Goal: Task Accomplishment & Management: Manage account settings

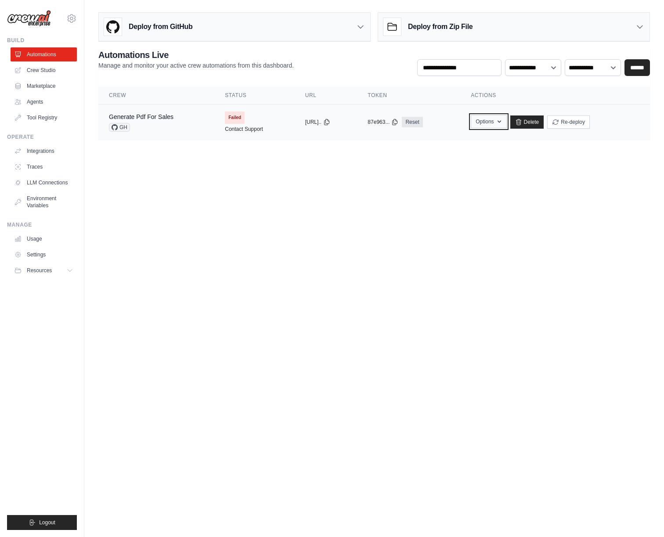
click at [490, 120] on button "Options" at bounding box center [489, 121] width 36 height 13
click at [346, 219] on body "[PERSON_NAME][EMAIL_ADDRESS][PERSON_NAME][DOMAIN_NAME] Settings Build Automatio…" at bounding box center [332, 268] width 664 height 537
click at [116, 127] on icon at bounding box center [115, 127] width 6 height 6
click at [137, 115] on link "Generate Pdf For Sales" at bounding box center [141, 116] width 65 height 7
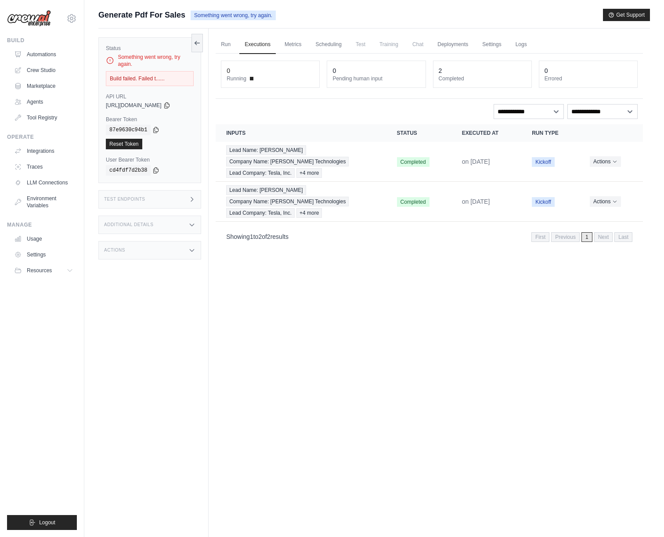
click at [127, 203] on div "Test Endpoints" at bounding box center [149, 199] width 103 height 18
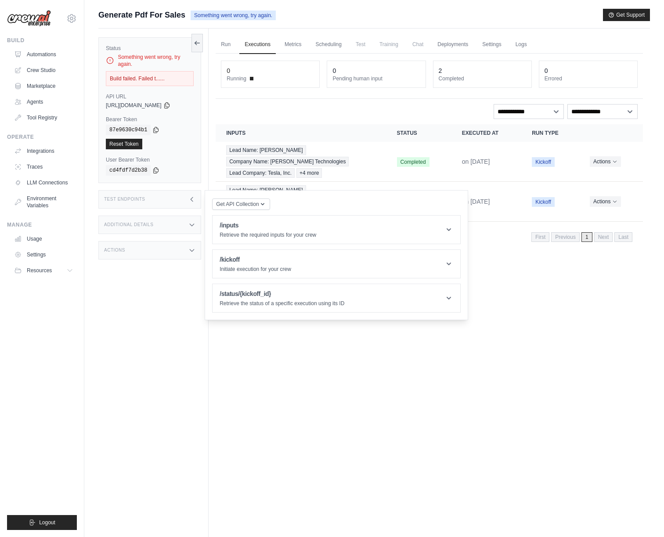
click at [127, 203] on div "Test Endpoints" at bounding box center [149, 199] width 103 height 18
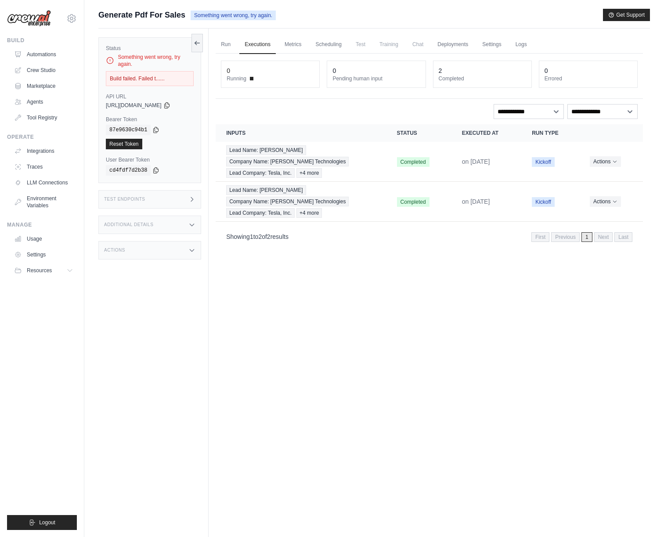
click at [123, 224] on h3 "Additional Details" at bounding box center [128, 224] width 49 height 5
click at [120, 248] on h3 "Actions" at bounding box center [114, 250] width 21 height 5
click at [228, 44] on link "Run" at bounding box center [226, 45] width 20 height 18
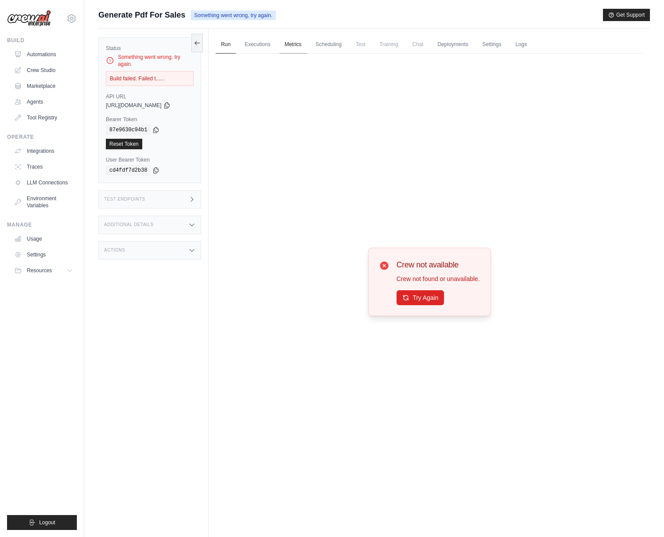
click at [286, 49] on link "Metrics" at bounding box center [293, 45] width 28 height 18
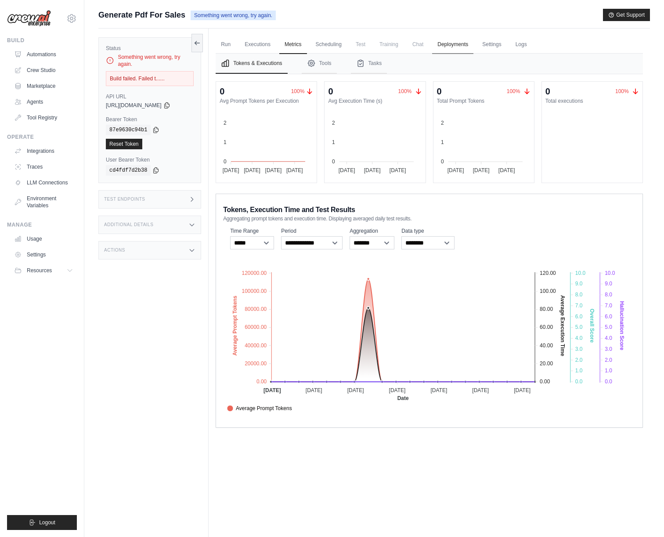
click at [461, 44] on link "Deployments" at bounding box center [452, 45] width 41 height 18
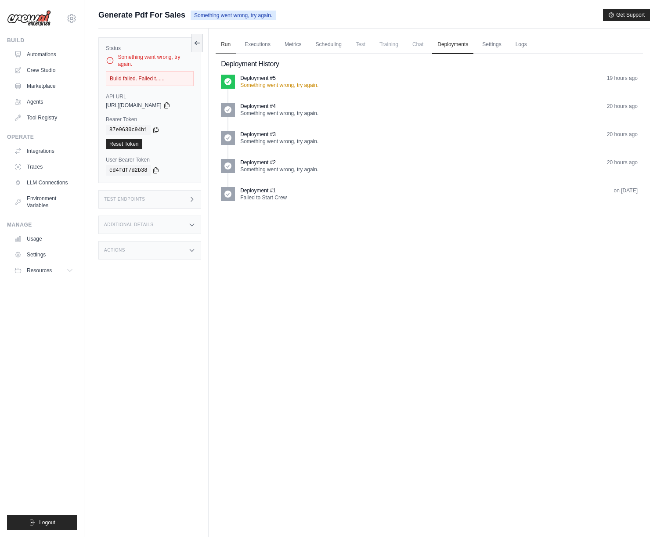
click at [228, 44] on link "Run" at bounding box center [226, 45] width 20 height 18
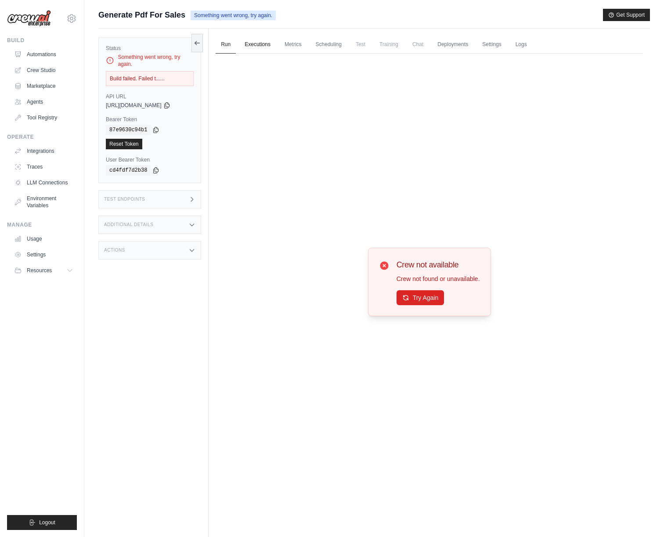
click at [250, 43] on link "Executions" at bounding box center [257, 45] width 36 height 18
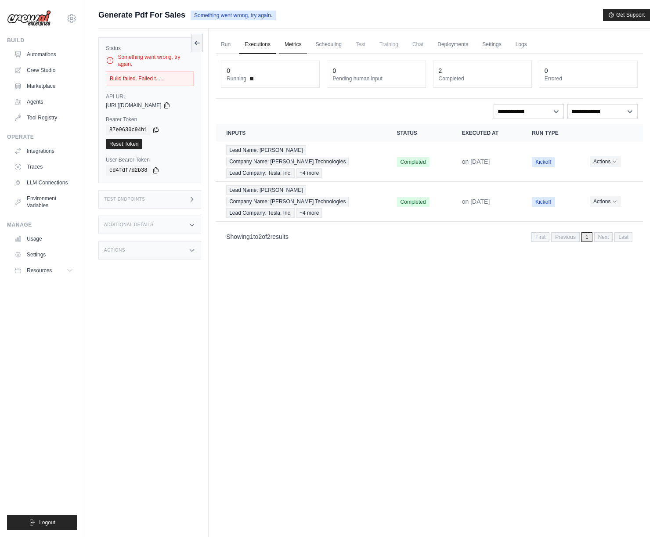
click at [295, 43] on link "Metrics" at bounding box center [293, 45] width 28 height 18
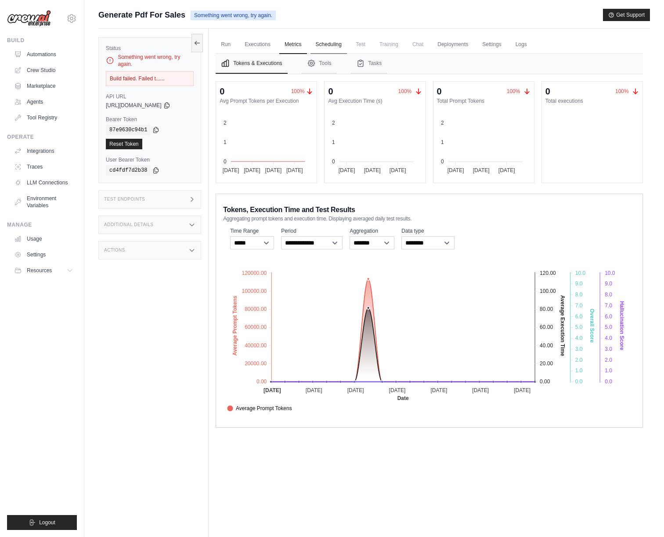
click at [330, 43] on link "Scheduling" at bounding box center [329, 45] width 36 height 18
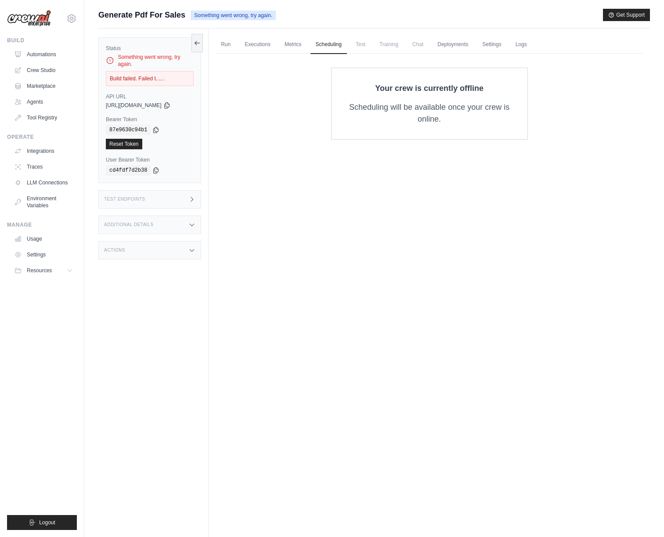
click at [367, 40] on span "Test" at bounding box center [361, 45] width 20 height 18
click at [384, 40] on span "Training" at bounding box center [388, 45] width 29 height 18
click at [416, 42] on span "Chat" at bounding box center [418, 45] width 22 height 18
click at [452, 44] on link "Deployments" at bounding box center [452, 45] width 41 height 18
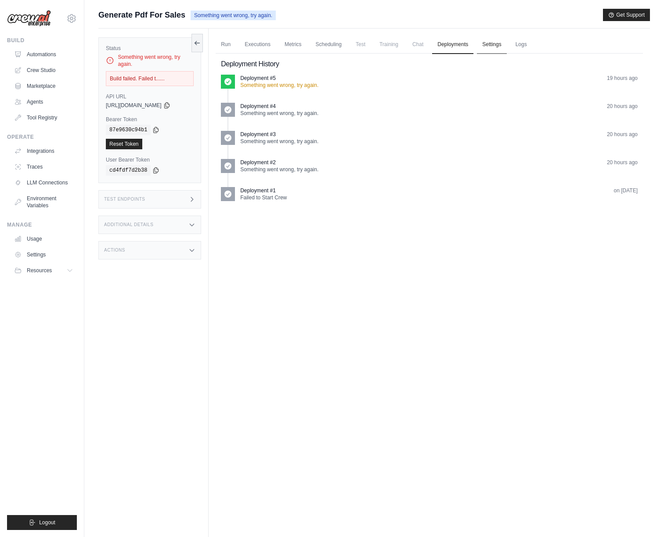
click at [489, 45] on link "Settings" at bounding box center [491, 45] width 29 height 18
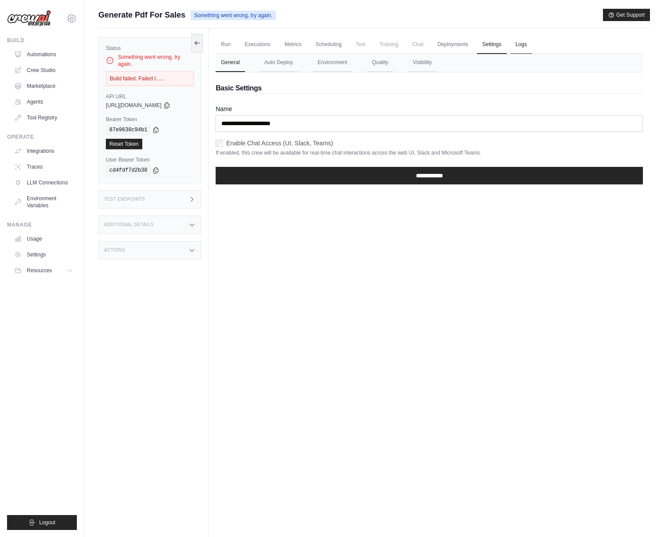
click at [527, 45] on link "Logs" at bounding box center [522, 45] width 22 height 18
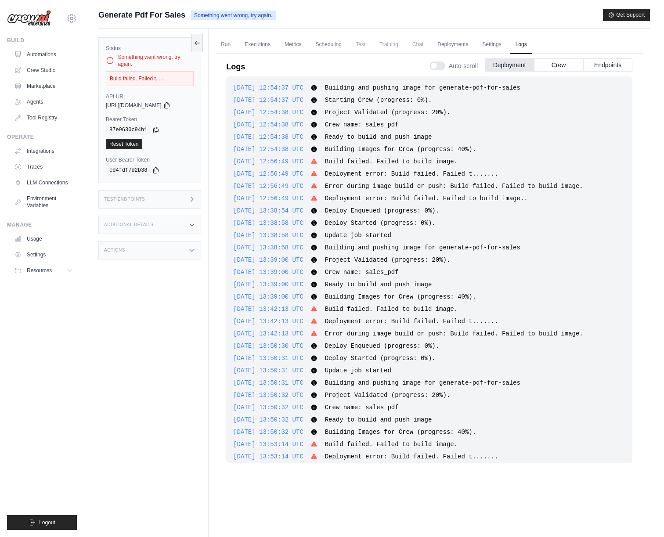
scroll to position [291, 0]
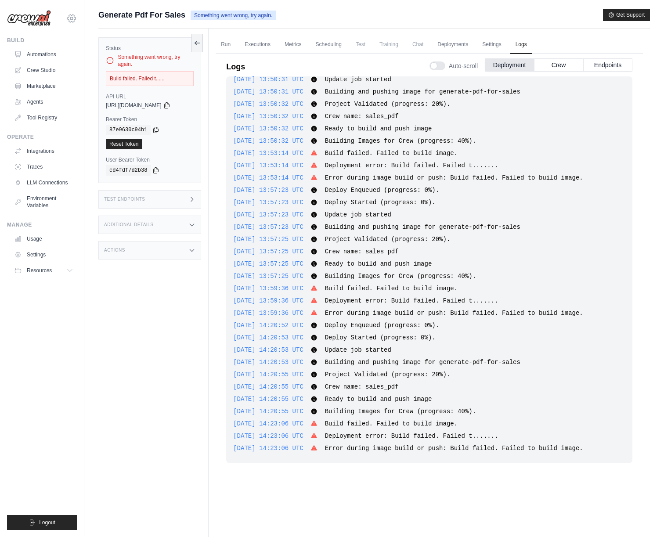
click at [71, 20] on icon at bounding box center [71, 18] width 11 height 11
click at [52, 56] on link "Settings" at bounding box center [71, 59] width 77 height 16
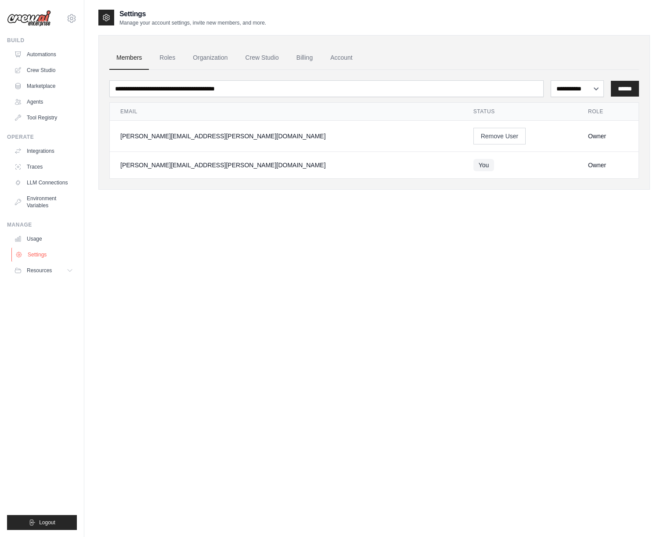
click at [38, 254] on link "Settings" at bounding box center [44, 255] width 66 height 14
click at [34, 102] on link "Agents" at bounding box center [44, 102] width 66 height 14
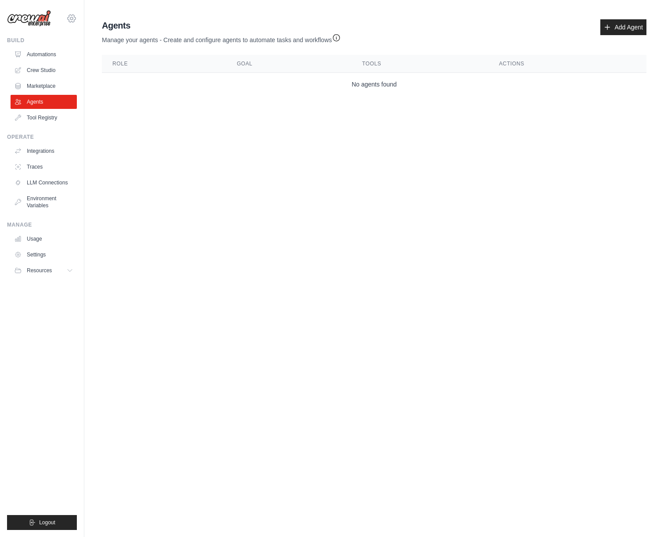
click at [76, 15] on icon at bounding box center [71, 18] width 11 height 11
click at [65, 66] on link "Settings" at bounding box center [71, 59] width 77 height 16
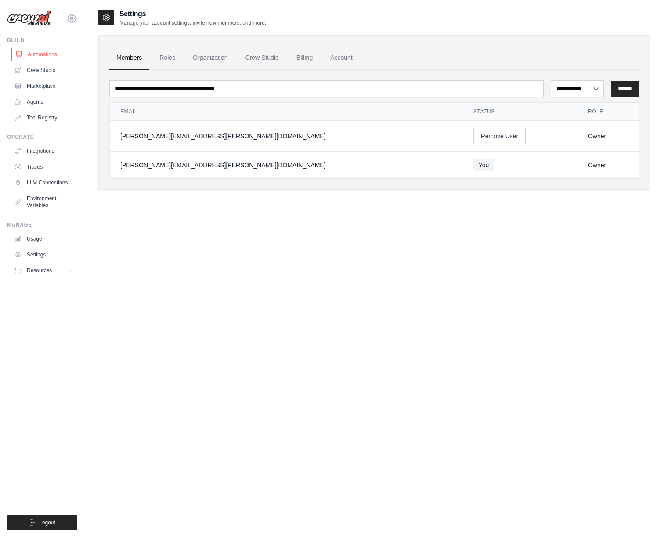
click at [30, 54] on link "Automations" at bounding box center [44, 54] width 66 height 14
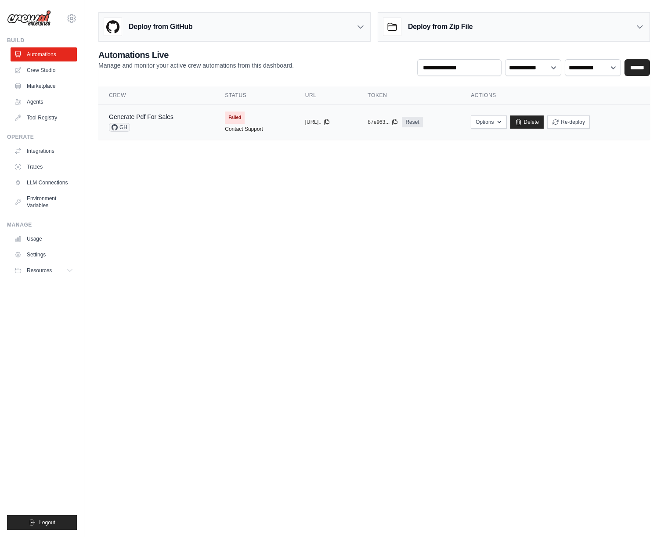
click at [460, 124] on td "copied 87e963... Reset" at bounding box center [408, 123] width 103 height 36
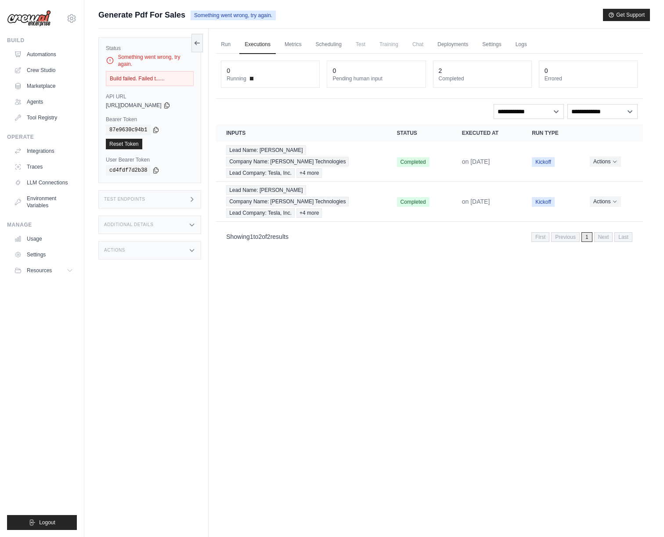
click at [127, 199] on h3 "Test Endpoints" at bounding box center [124, 199] width 41 height 5
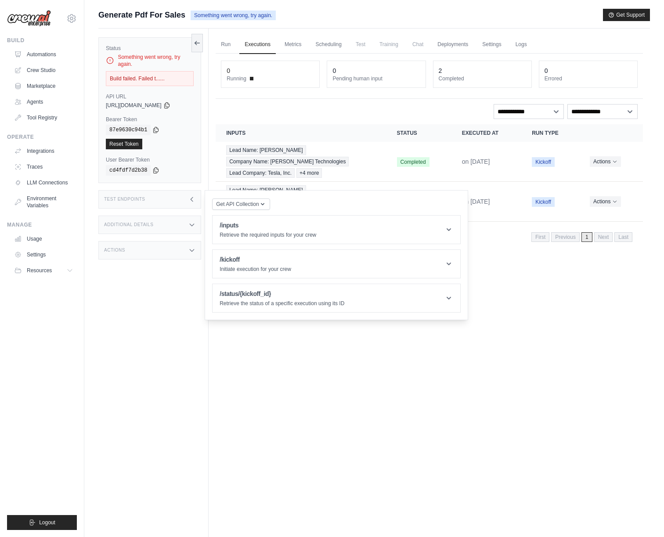
click at [127, 199] on h3 "Test Endpoints" at bounding box center [124, 199] width 41 height 5
